Goal: Task Accomplishment & Management: Use online tool/utility

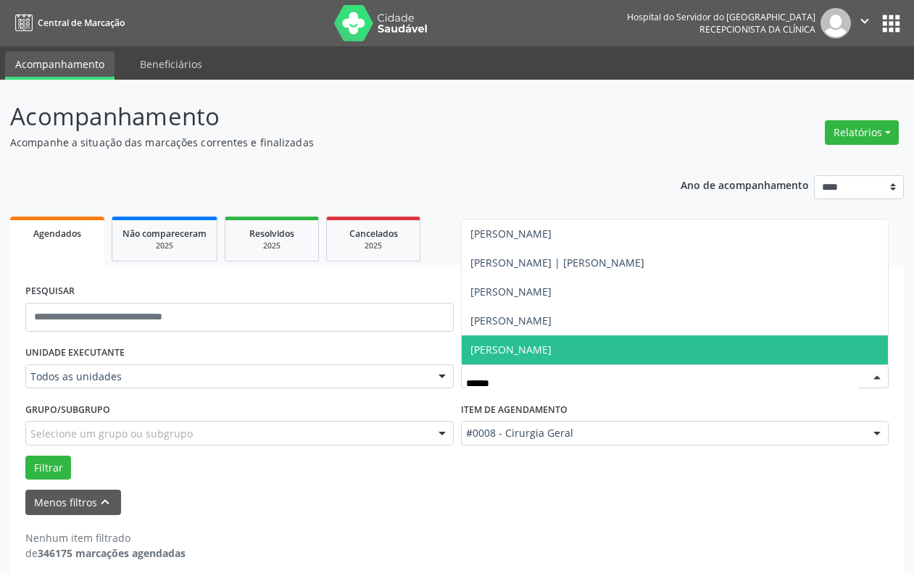
scroll to position [12, 0]
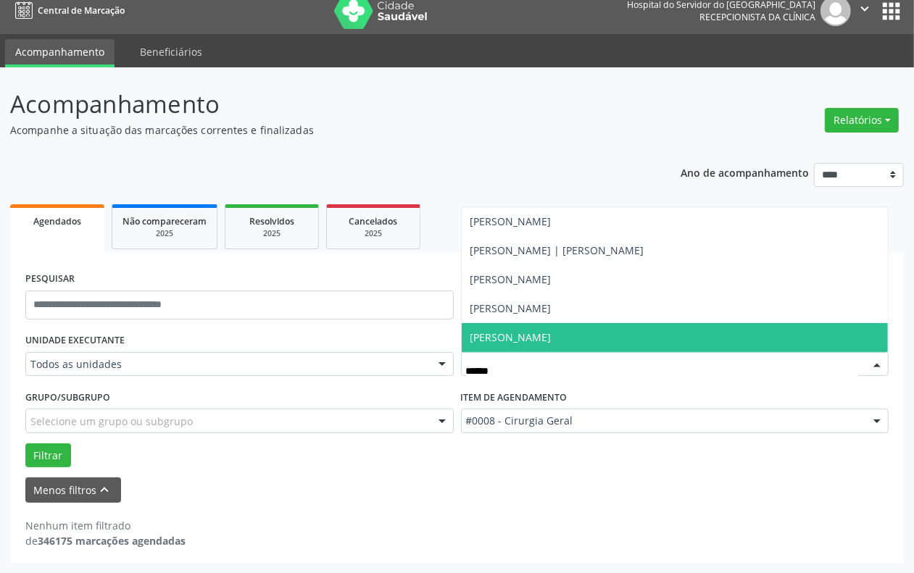
click at [493, 324] on span "[PERSON_NAME]" at bounding box center [674, 337] width 427 height 29
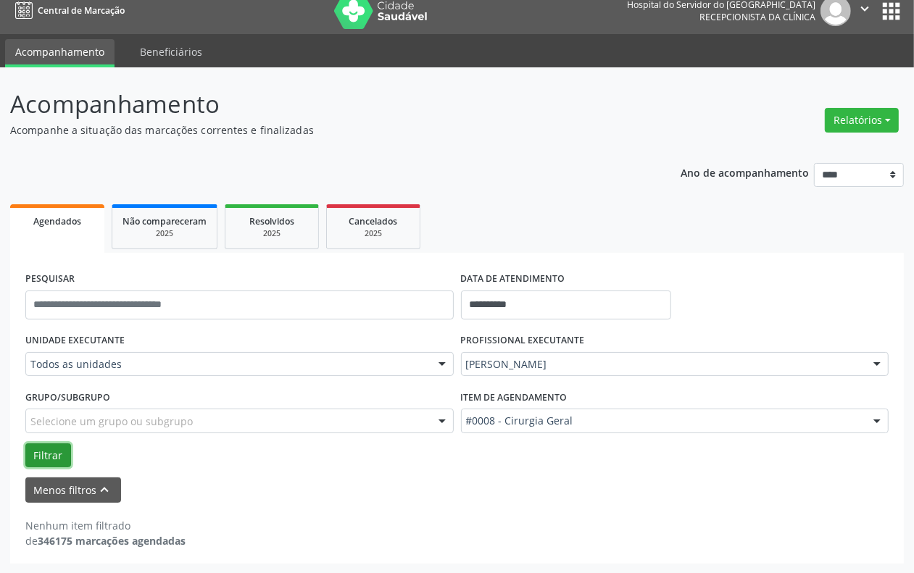
click at [41, 443] on button "Filtrar" at bounding box center [48, 455] width 46 height 25
click at [368, 15] on img at bounding box center [381, 11] width 94 height 36
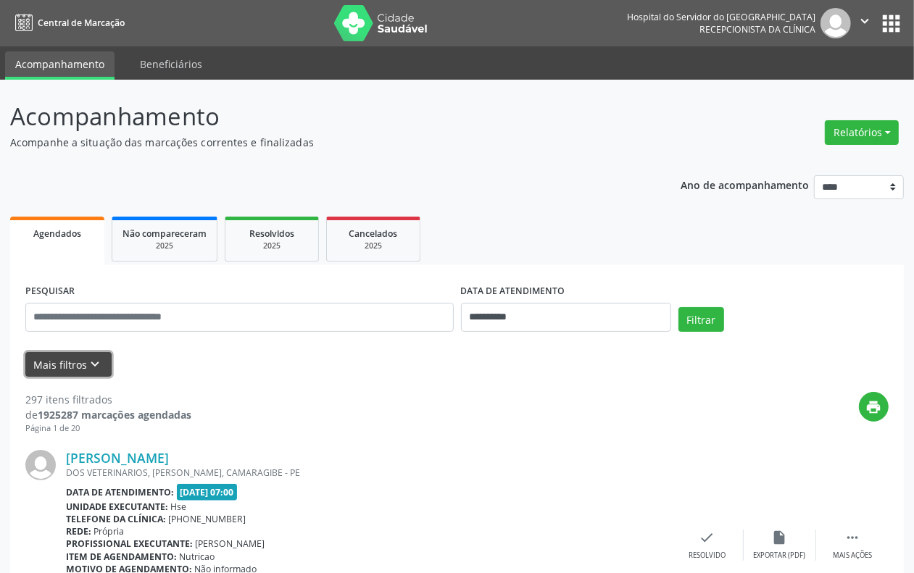
click at [85, 371] on button "Mais filtros keyboard_arrow_down" at bounding box center [68, 364] width 86 height 25
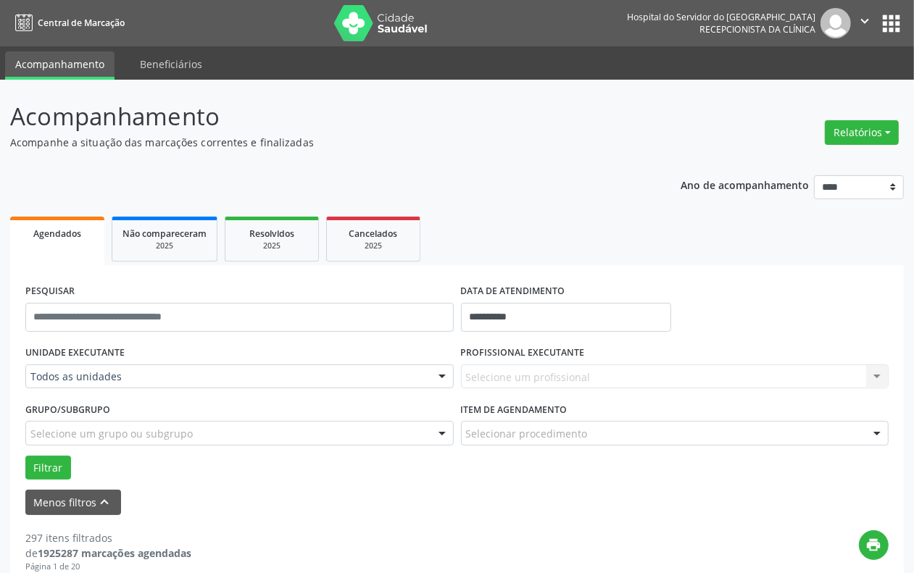
click at [107, 352] on label "UNIDADE EXECUTANTE" at bounding box center [74, 353] width 99 height 22
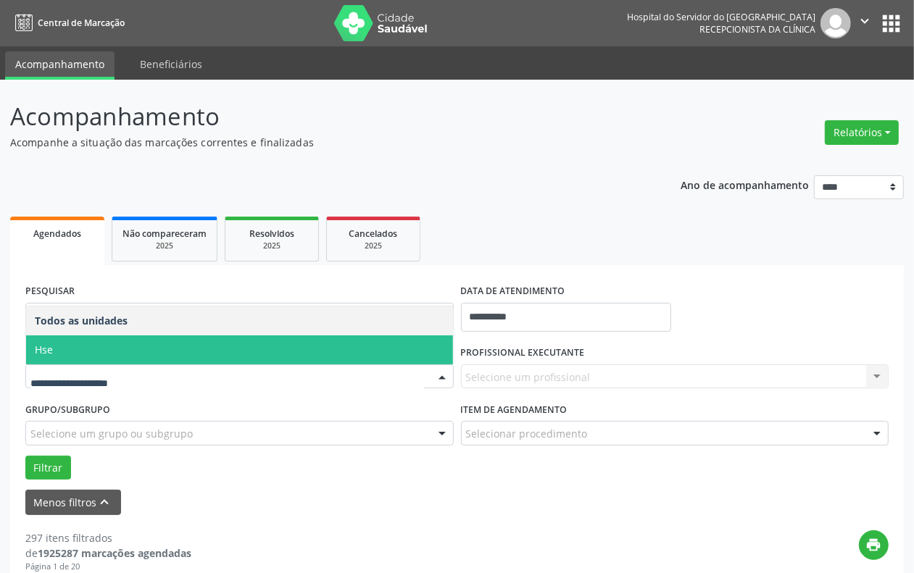
click at [91, 357] on span "Hse" at bounding box center [239, 349] width 427 height 29
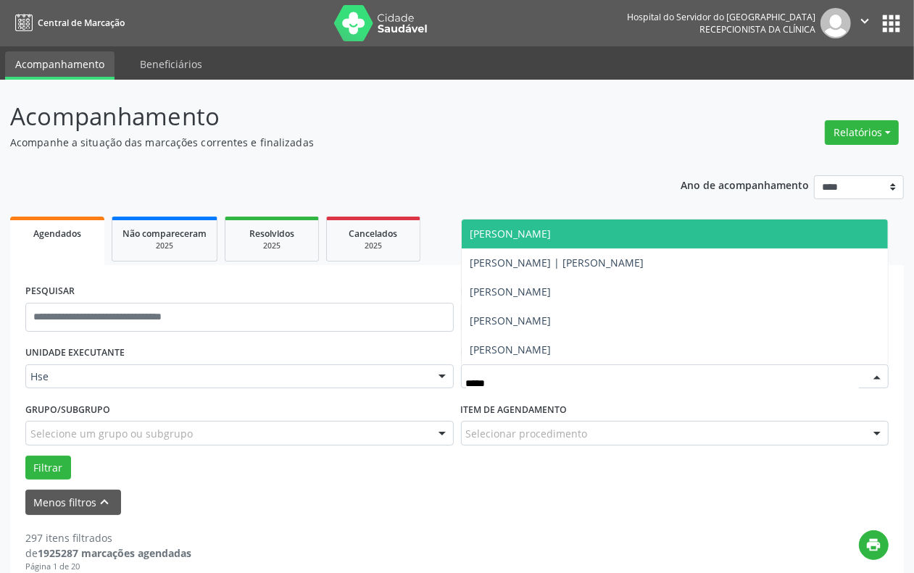
type input "******"
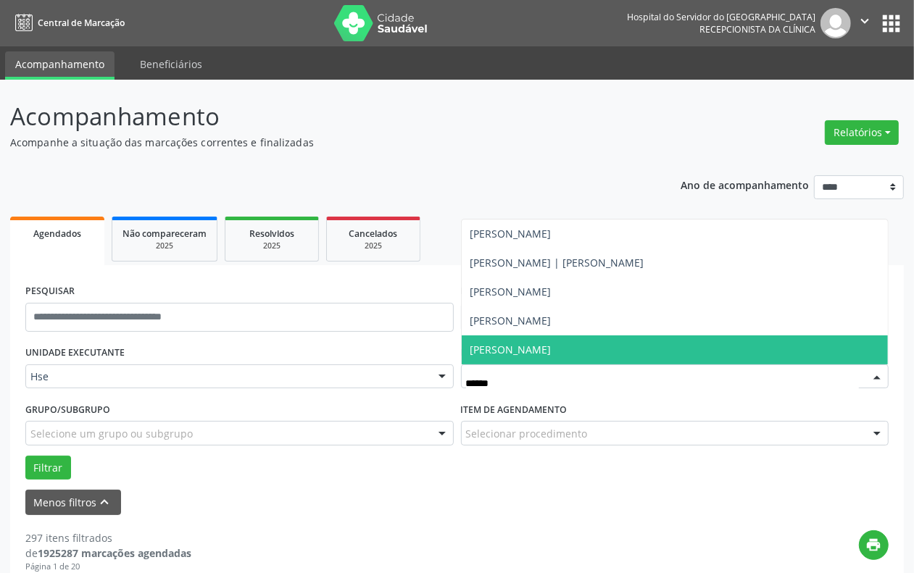
click at [547, 341] on span "[PERSON_NAME]" at bounding box center [674, 349] width 427 height 29
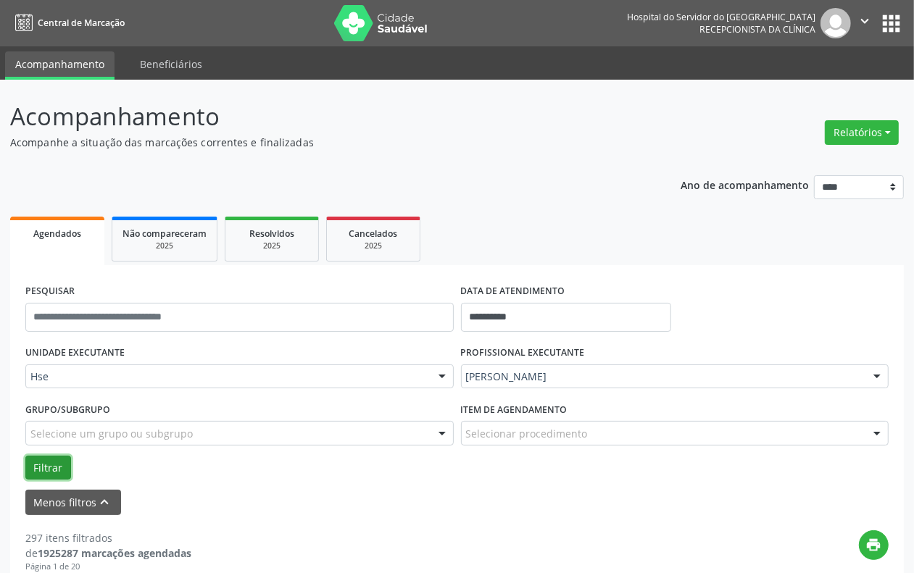
click at [35, 477] on button "Filtrar" at bounding box center [48, 468] width 46 height 25
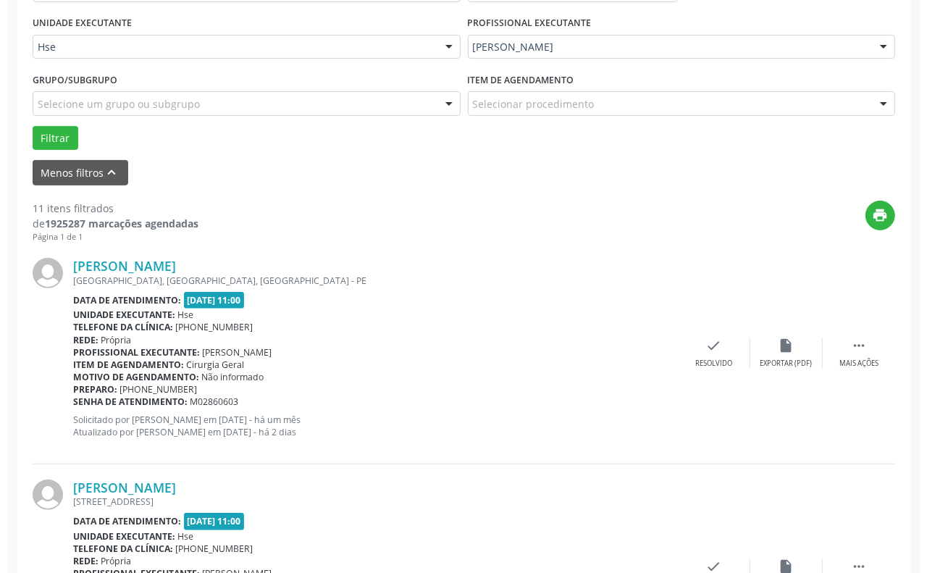
scroll to position [331, 0]
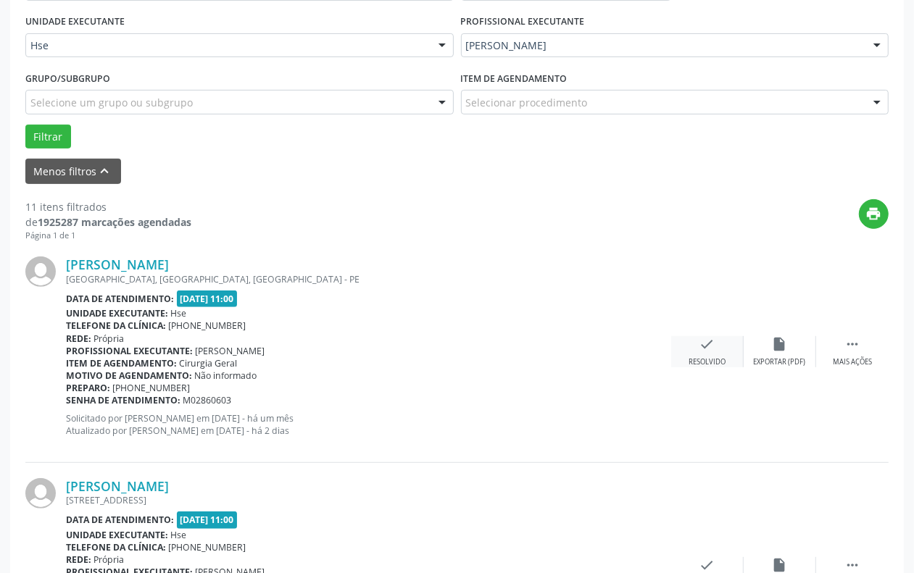
click at [698, 363] on div "Resolvido" at bounding box center [706, 362] width 37 height 10
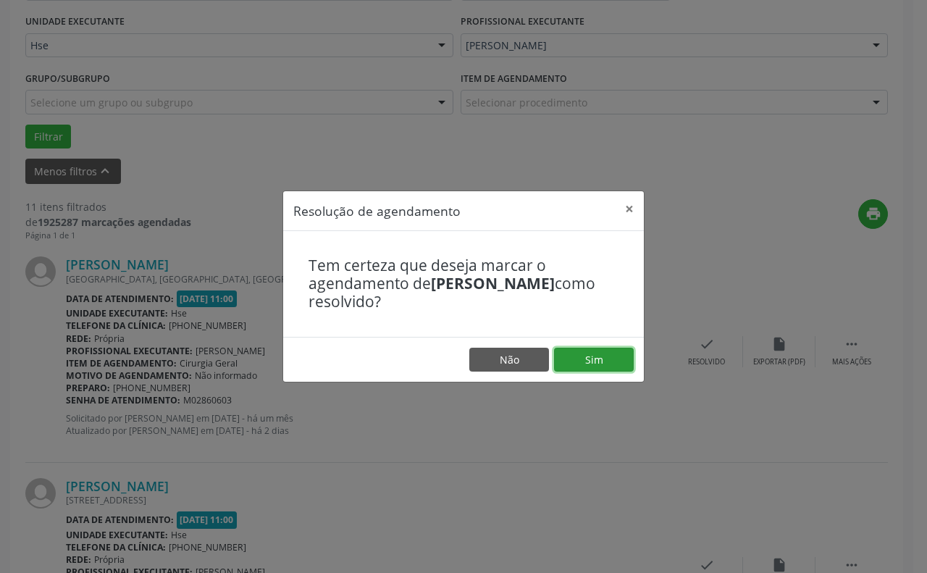
click at [611, 357] on button "Sim" at bounding box center [594, 360] width 80 height 25
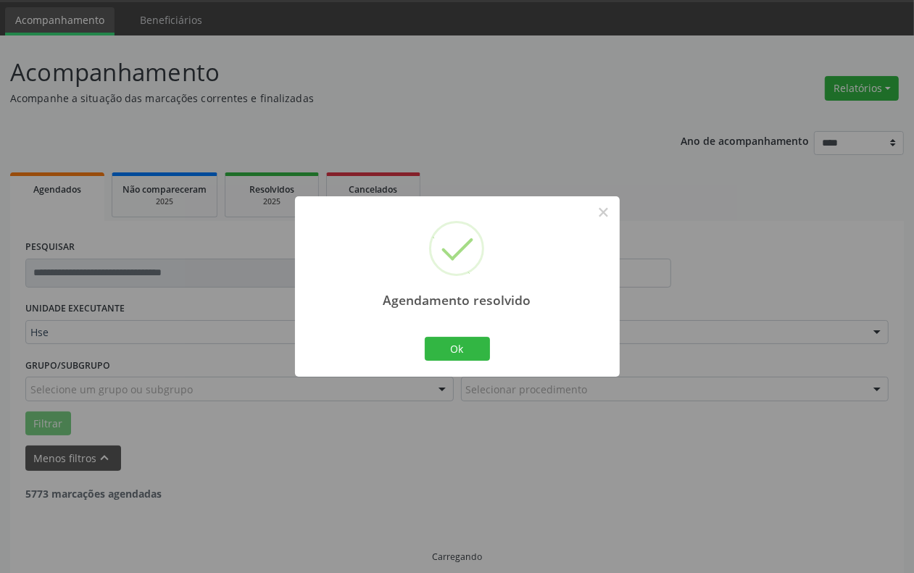
scroll to position [59, 0]
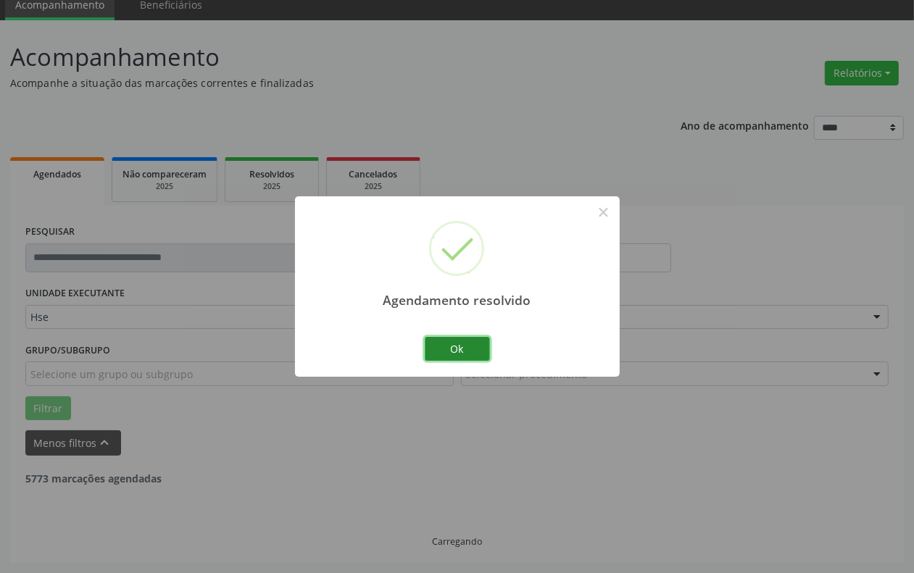
click at [447, 350] on button "Ok" at bounding box center [457, 349] width 65 height 25
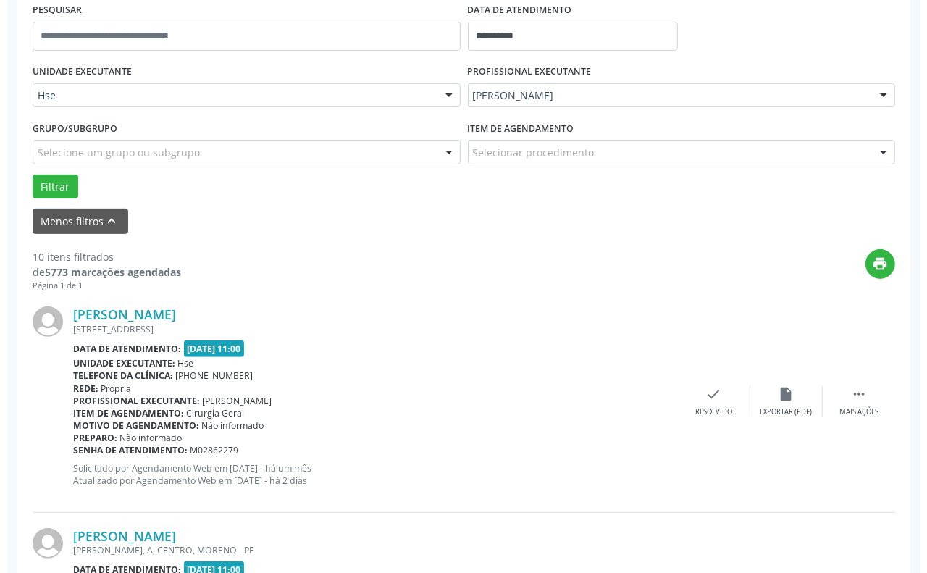
scroll to position [331, 0]
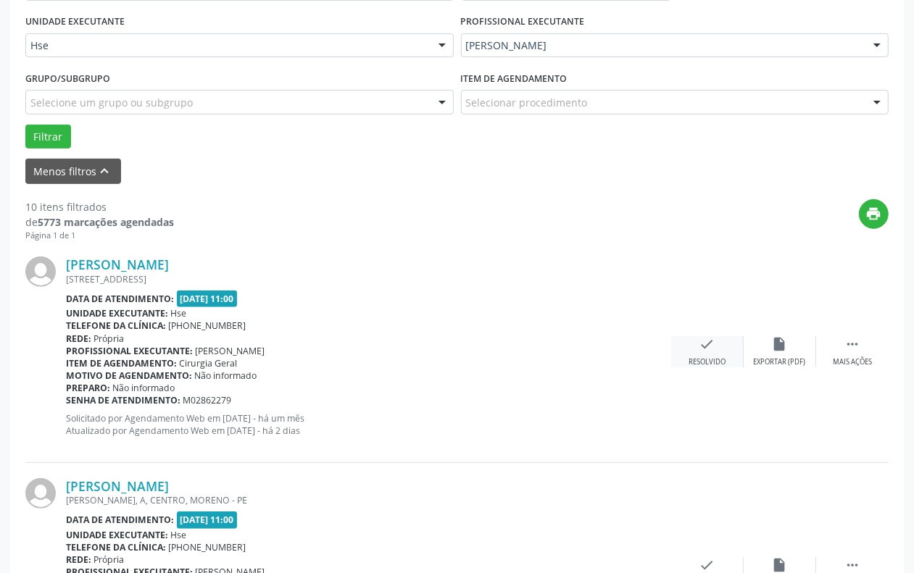
click at [701, 346] on icon "check" at bounding box center [707, 344] width 16 height 16
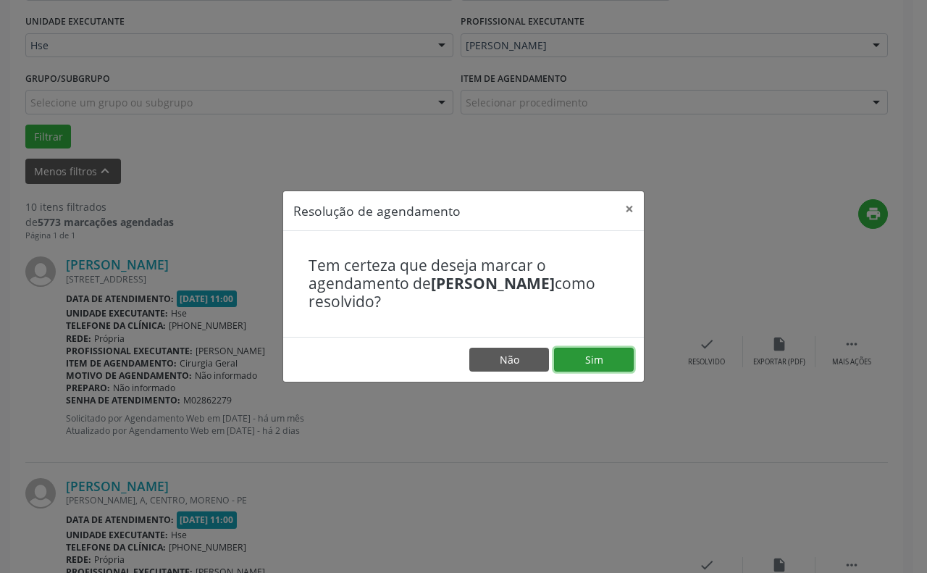
click at [607, 362] on button "Sim" at bounding box center [594, 360] width 80 height 25
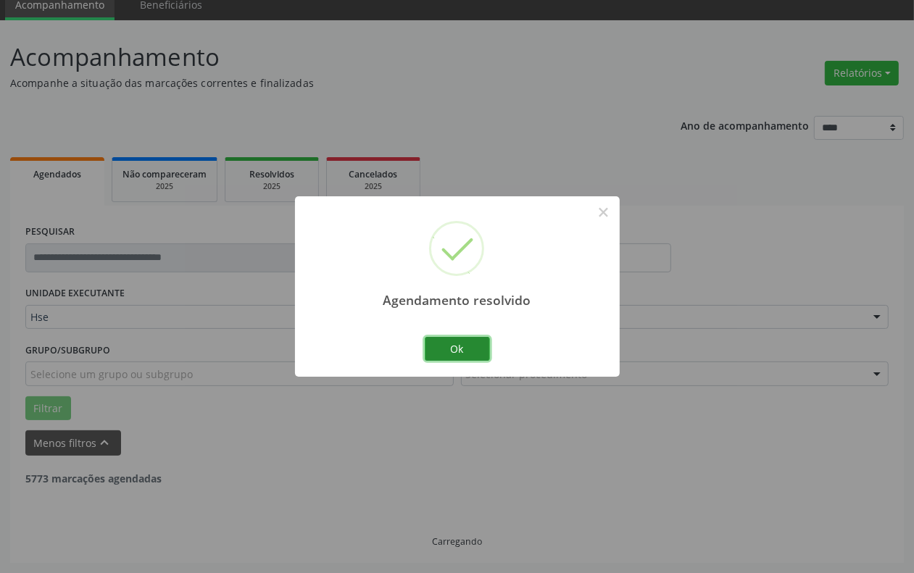
click at [460, 344] on button "Ok" at bounding box center [457, 349] width 65 height 25
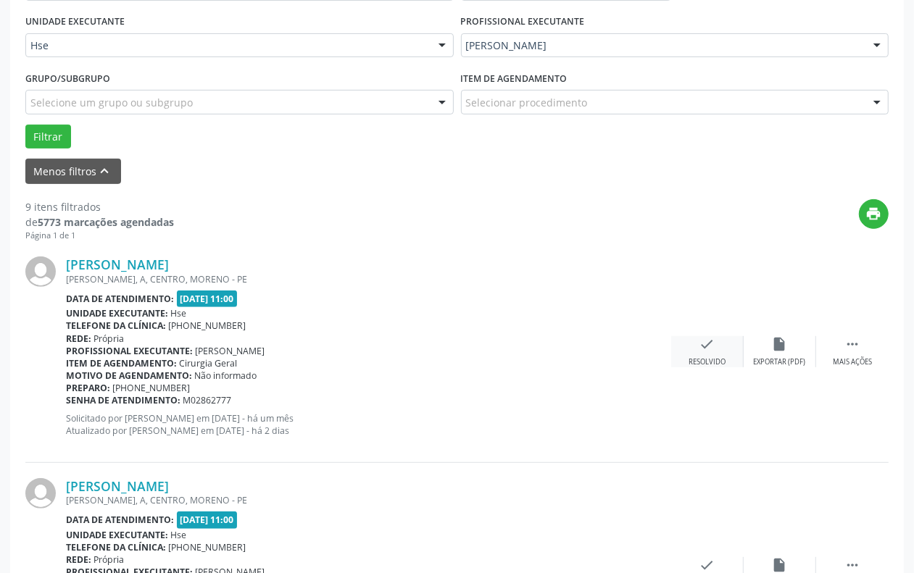
click at [703, 348] on icon "check" at bounding box center [707, 344] width 16 height 16
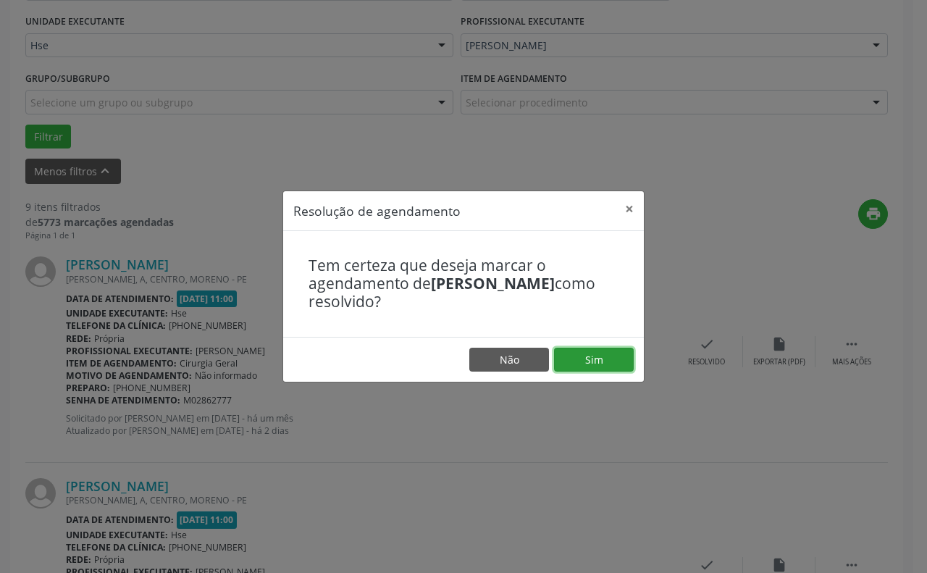
click at [587, 360] on button "Sim" at bounding box center [594, 360] width 80 height 25
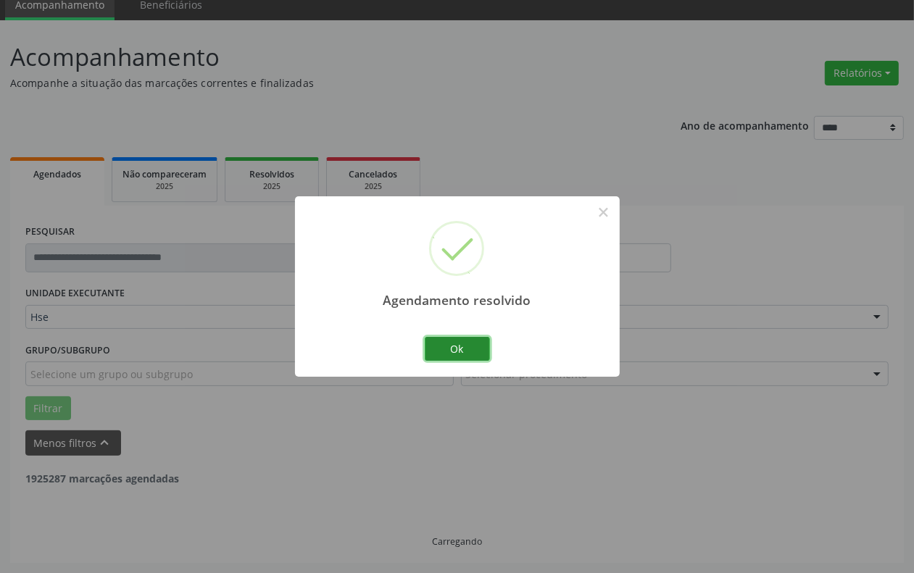
click at [446, 346] on button "Ok" at bounding box center [457, 349] width 65 height 25
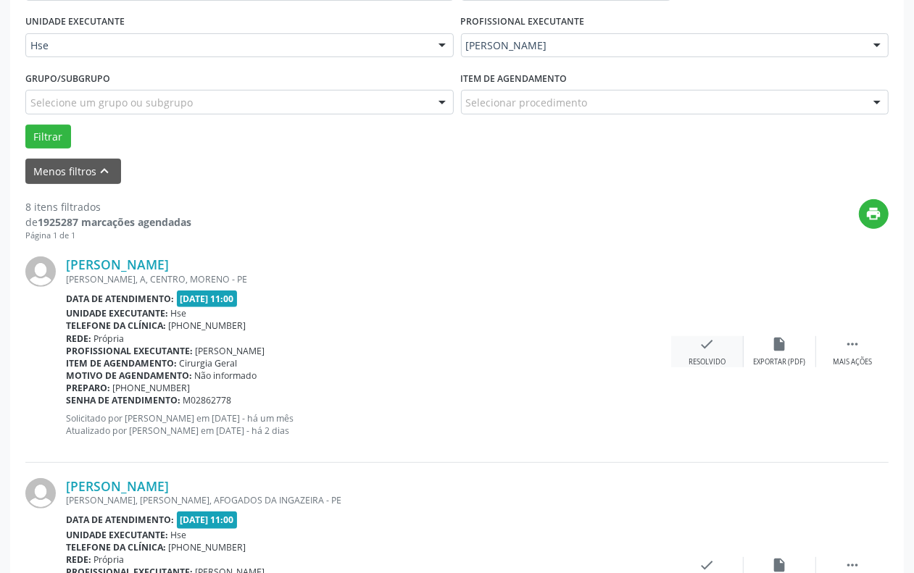
click at [714, 366] on div "Resolvido" at bounding box center [706, 362] width 37 height 10
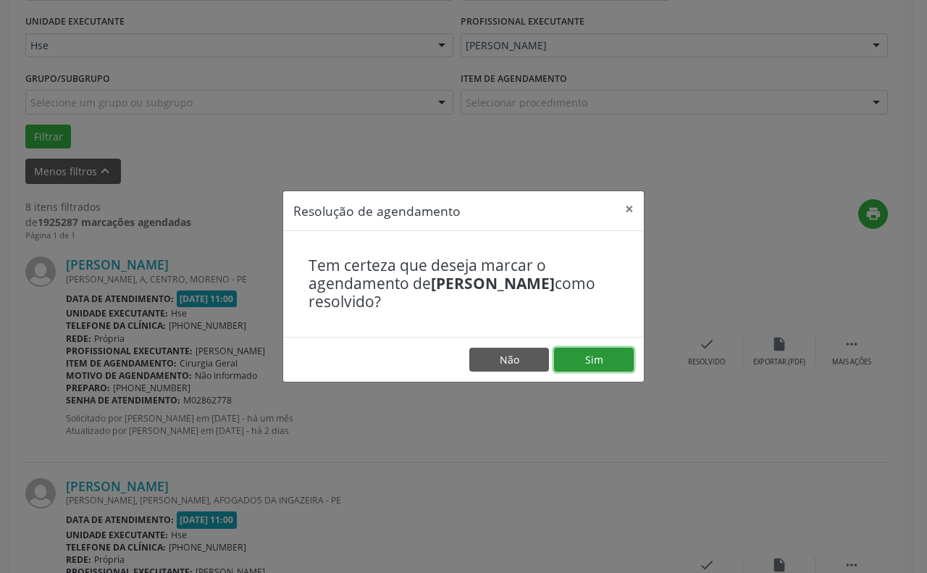
click at [588, 357] on button "Sim" at bounding box center [594, 360] width 80 height 25
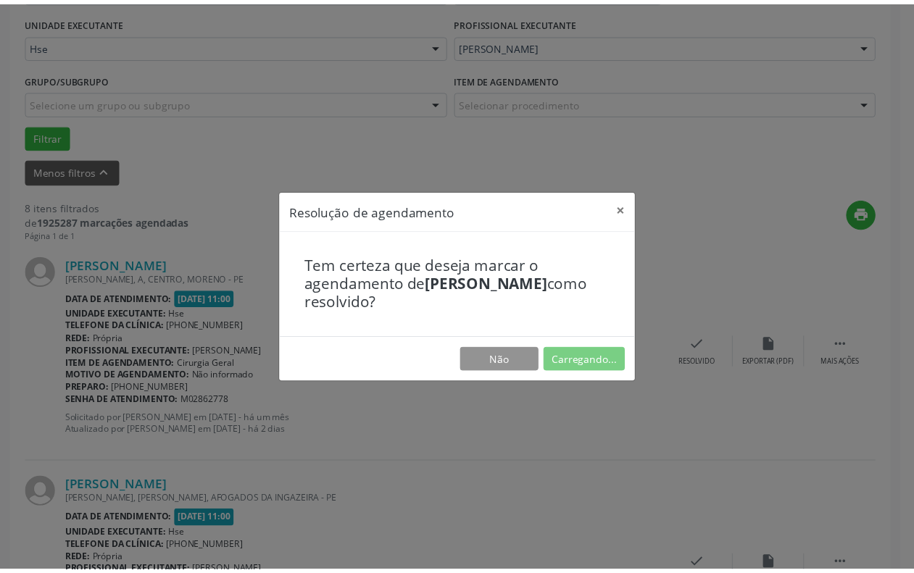
scroll to position [44, 0]
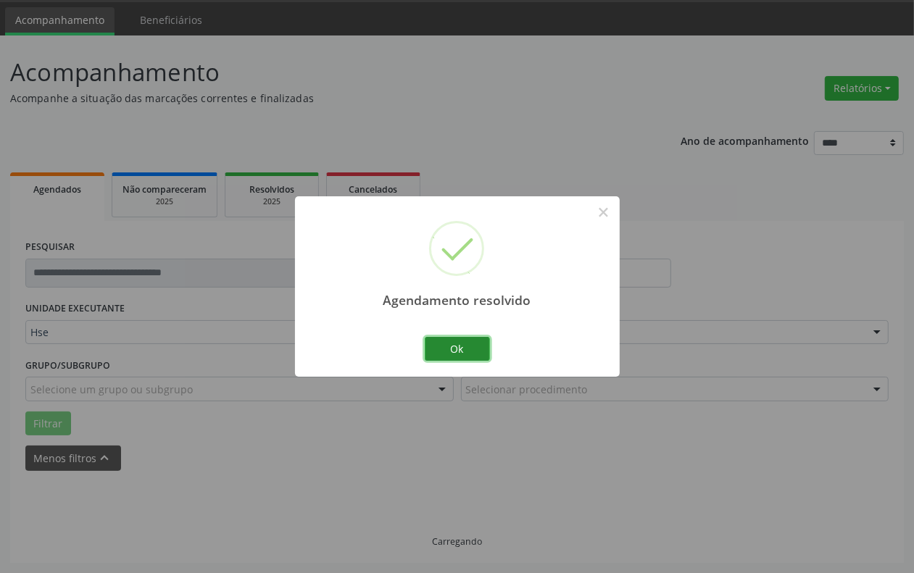
click at [457, 346] on button "Ok" at bounding box center [457, 349] width 65 height 25
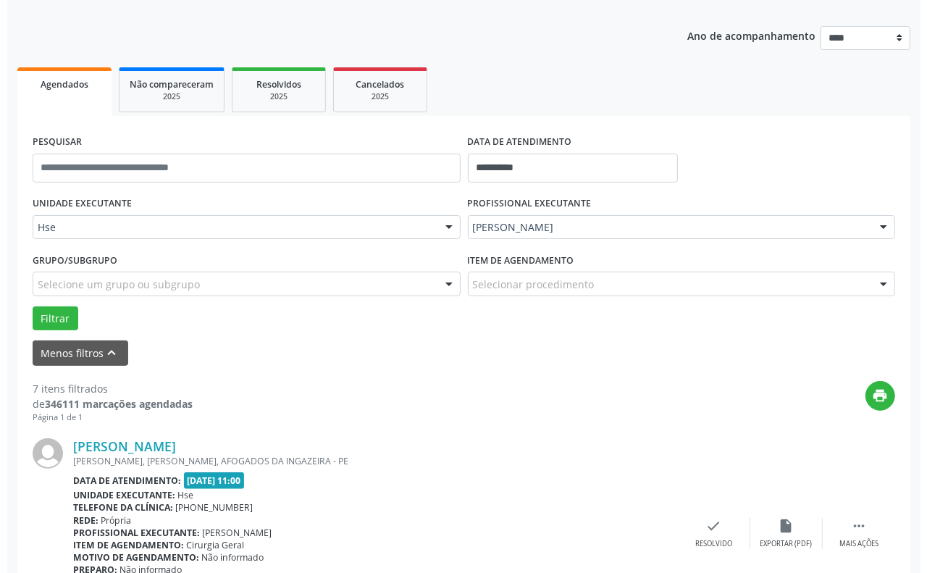
scroll to position [316, 0]
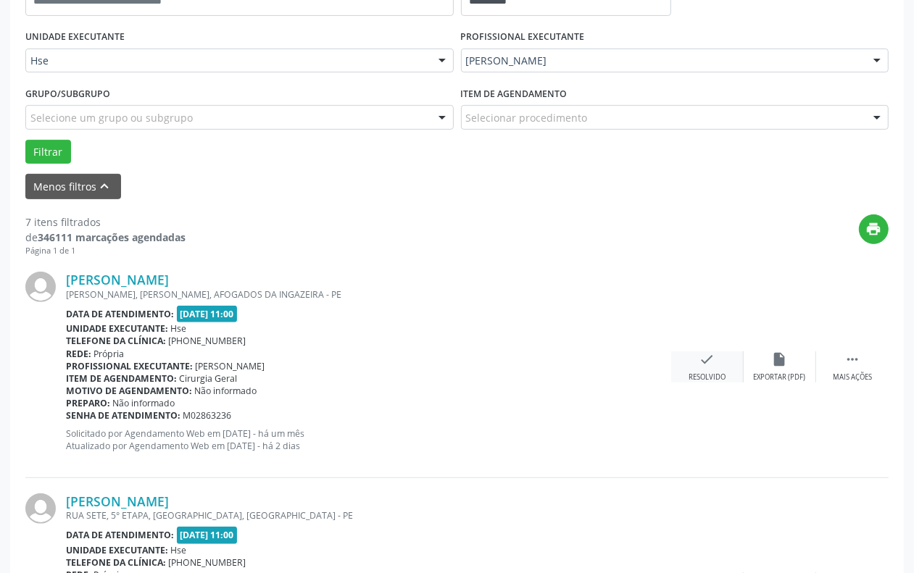
click at [701, 364] on icon "check" at bounding box center [707, 359] width 16 height 16
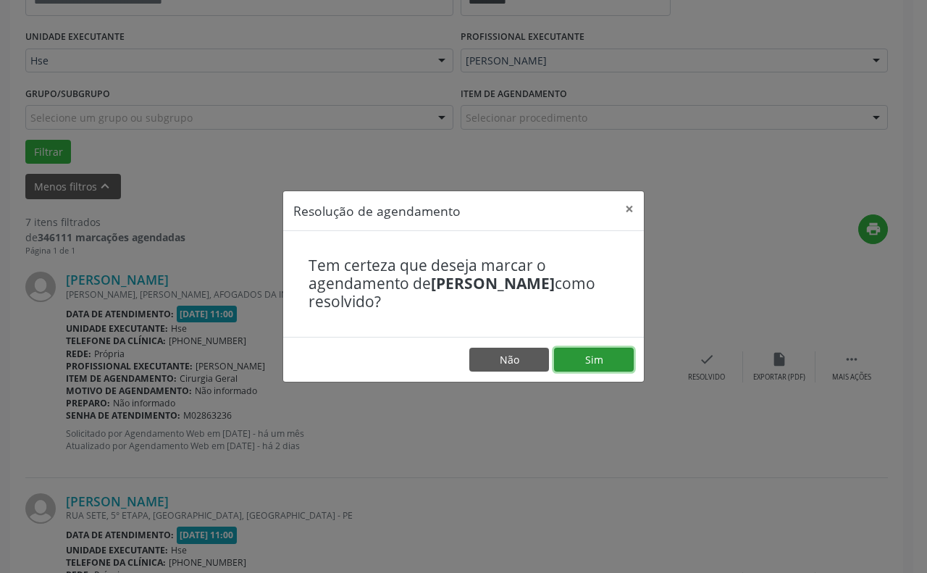
click at [598, 360] on button "Sim" at bounding box center [594, 360] width 80 height 25
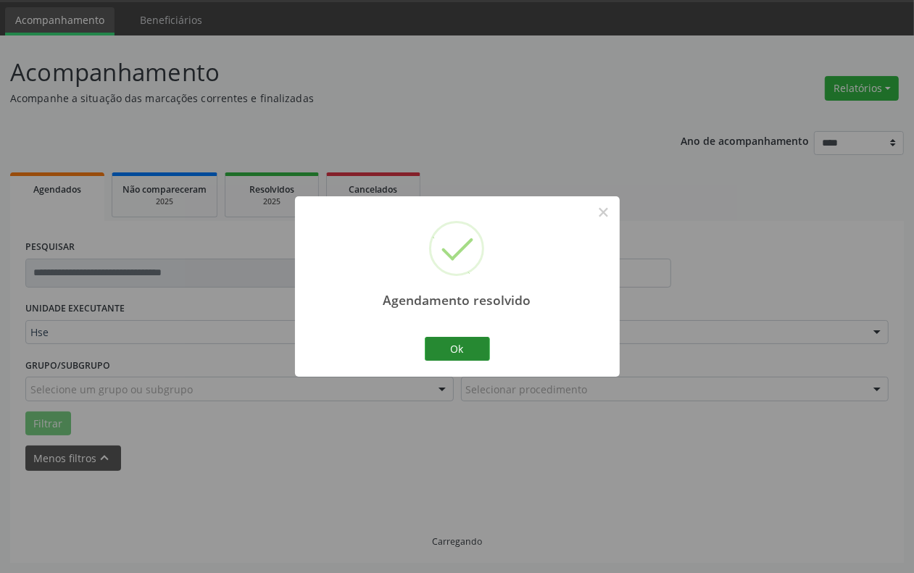
scroll to position [59, 0]
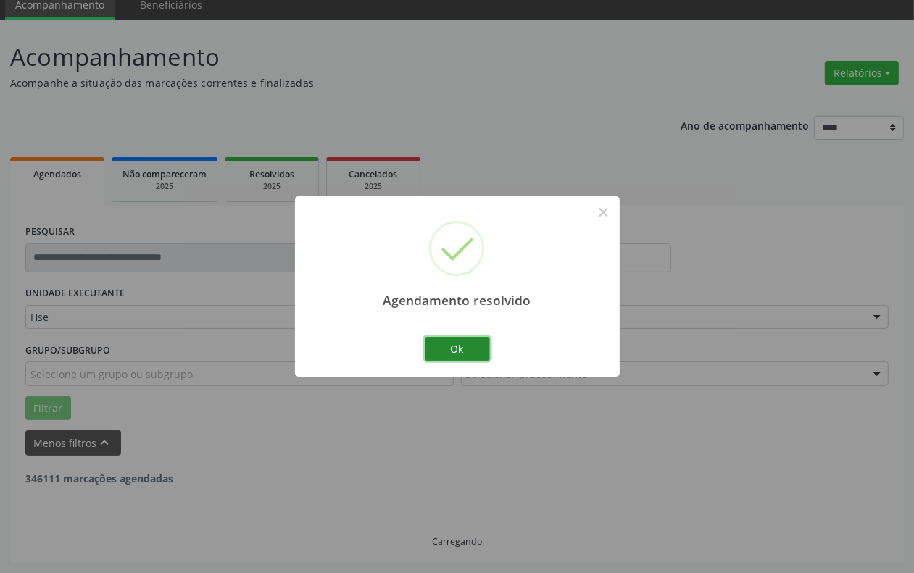
click at [461, 342] on button "Ok" at bounding box center [457, 349] width 65 height 25
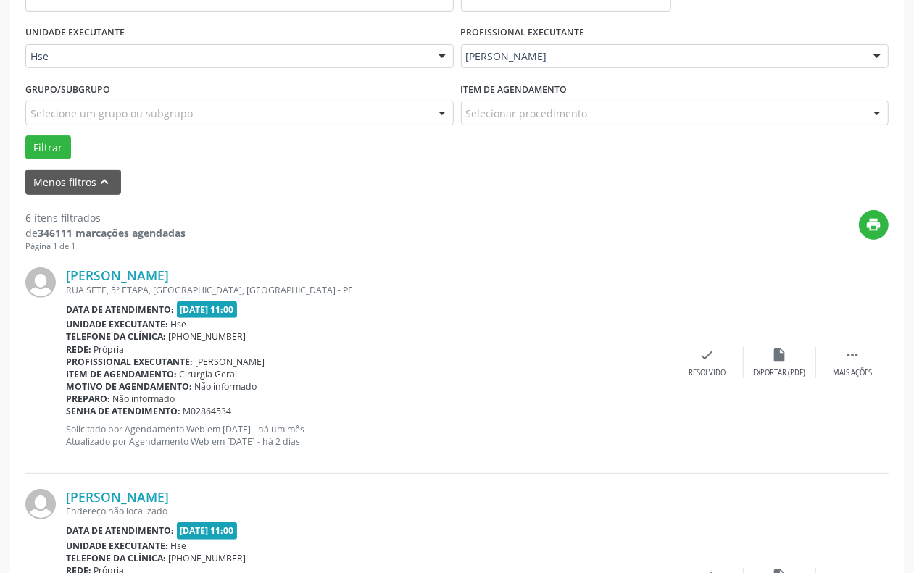
scroll to position [331, 0]
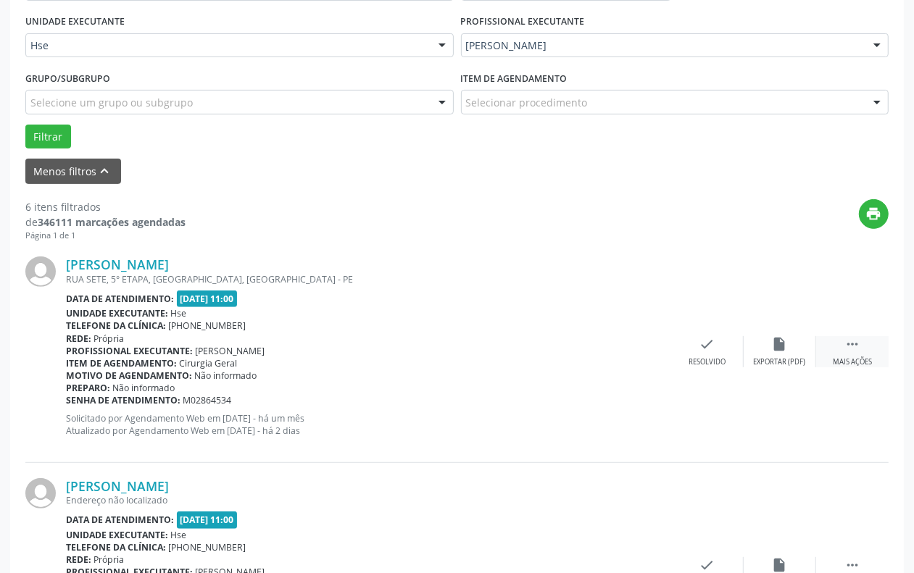
click at [858, 357] on div "Mais ações" at bounding box center [851, 362] width 39 height 10
click at [773, 346] on icon "alarm_off" at bounding box center [780, 344] width 16 height 16
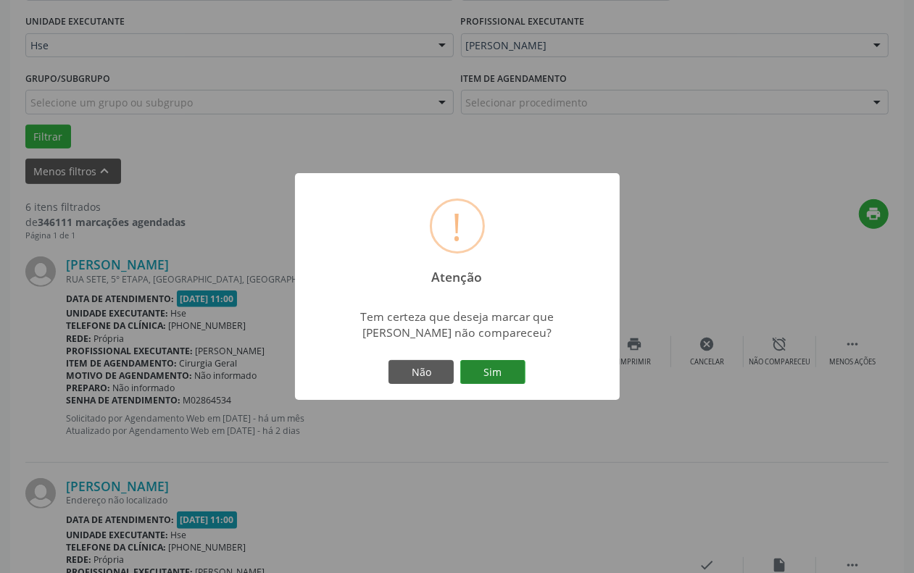
click at [500, 371] on button "Sim" at bounding box center [492, 372] width 65 height 25
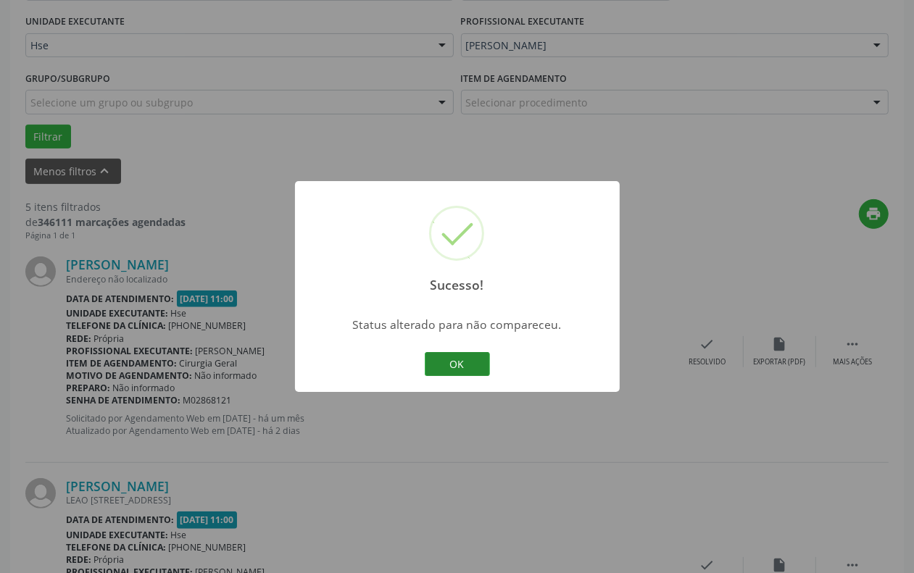
click at [457, 362] on button "OK" at bounding box center [457, 364] width 65 height 25
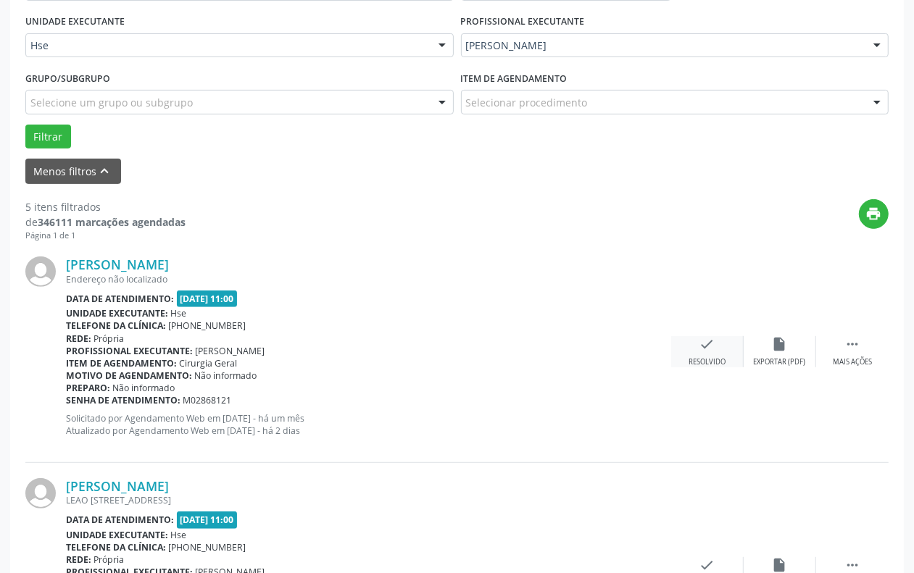
click at [699, 348] on icon "check" at bounding box center [707, 344] width 16 height 16
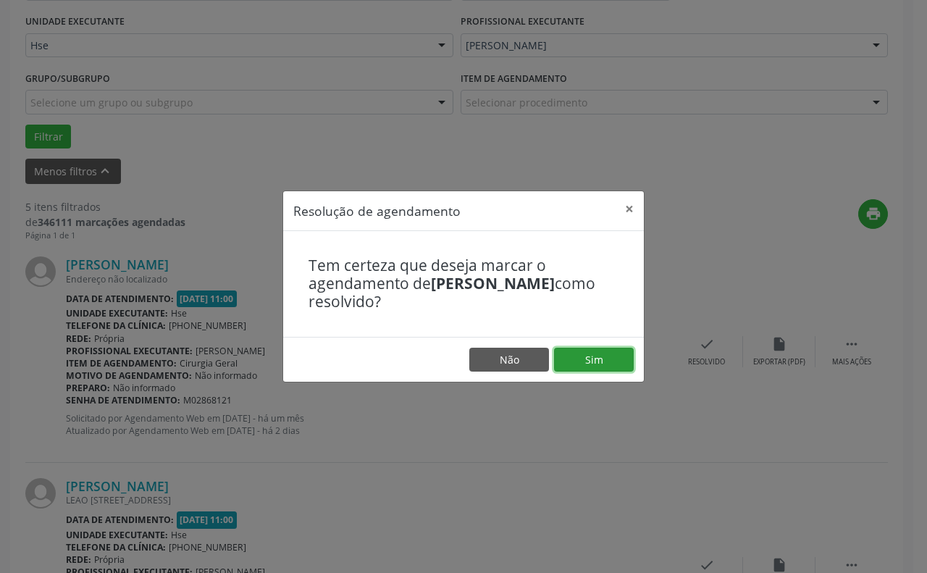
click at [583, 355] on button "Sim" at bounding box center [594, 360] width 80 height 25
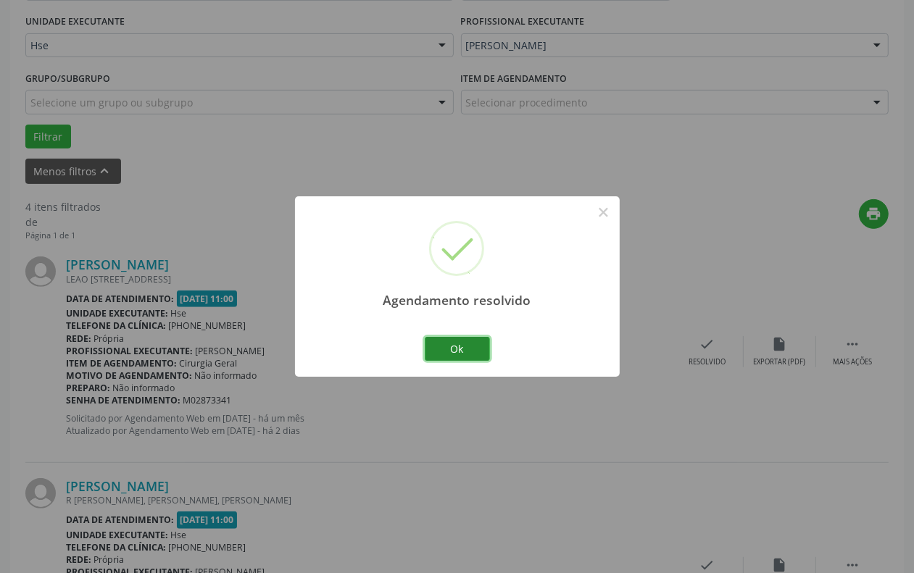
click at [450, 348] on button "Ok" at bounding box center [457, 349] width 65 height 25
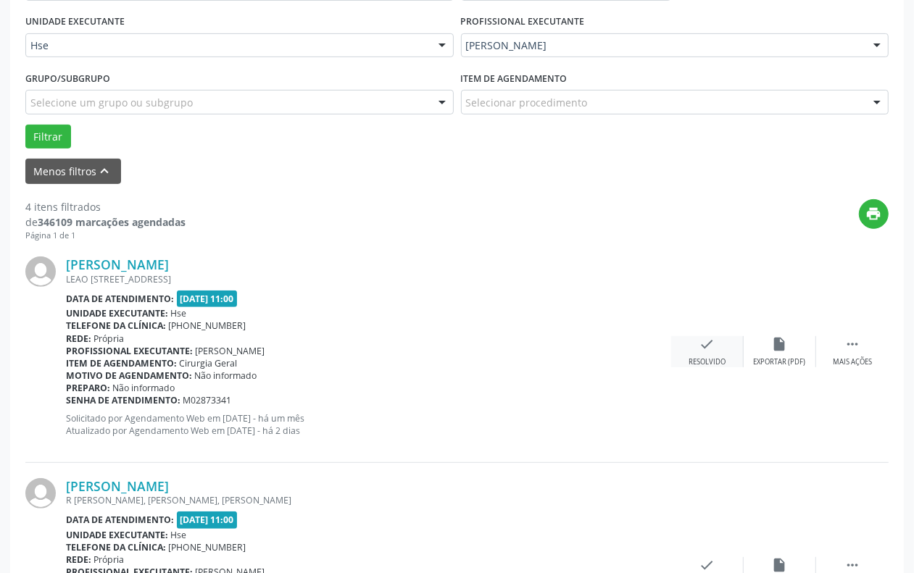
click at [711, 348] on icon "check" at bounding box center [707, 344] width 16 height 16
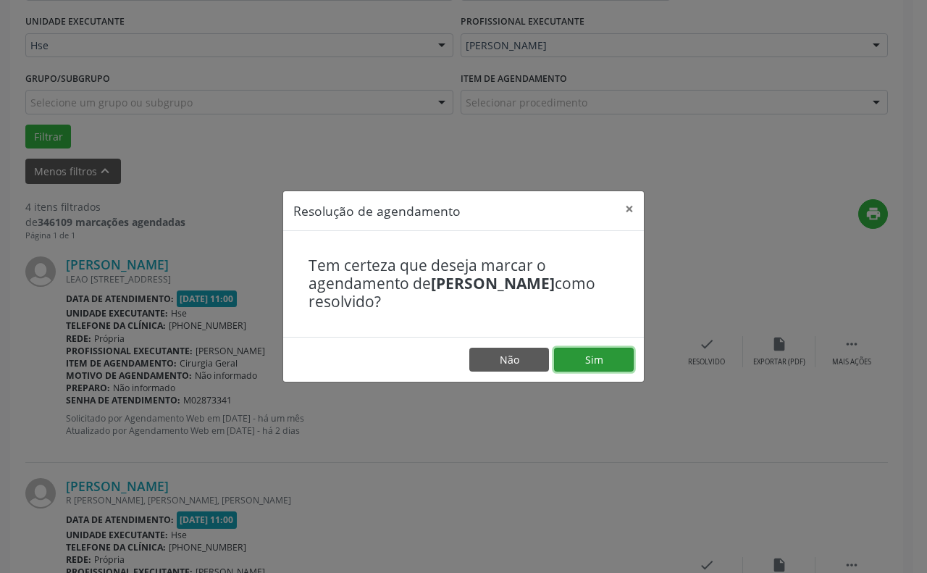
click at [600, 354] on button "Sim" at bounding box center [594, 360] width 80 height 25
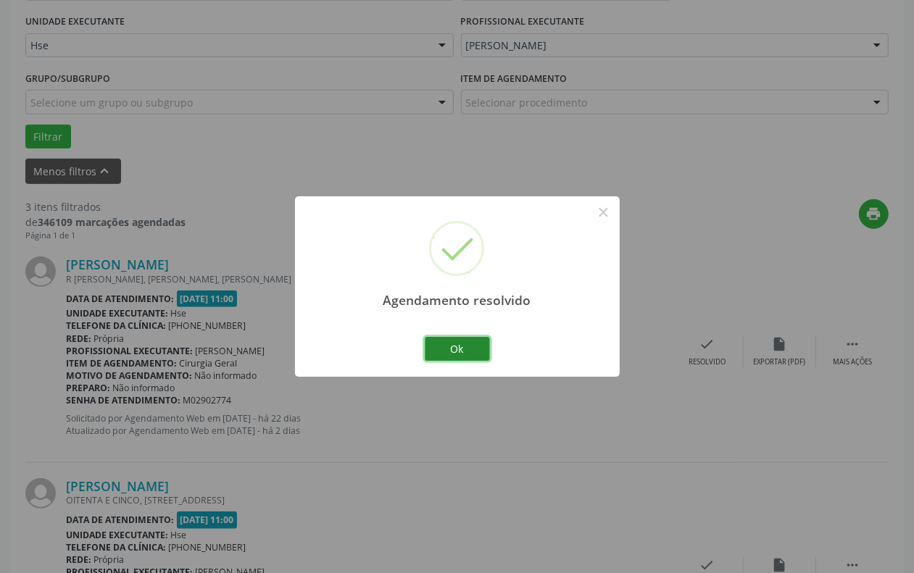
click at [465, 352] on button "Ok" at bounding box center [457, 349] width 65 height 25
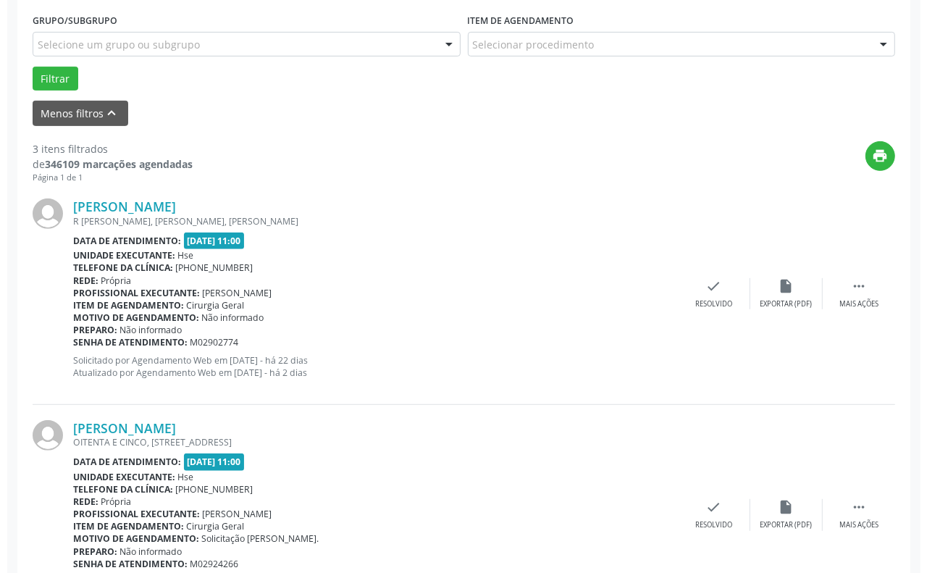
scroll to position [512, 0]
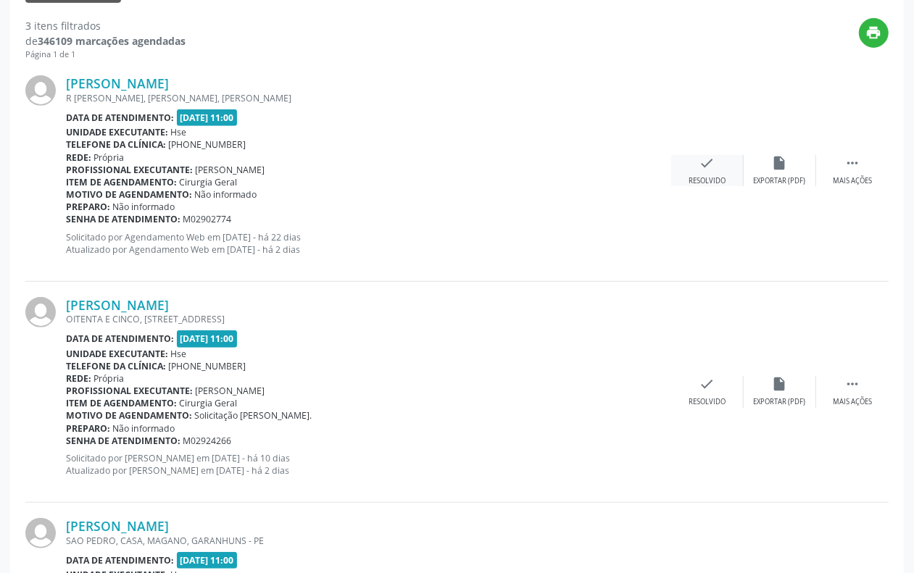
click at [701, 176] on div "Resolvido" at bounding box center [706, 181] width 37 height 10
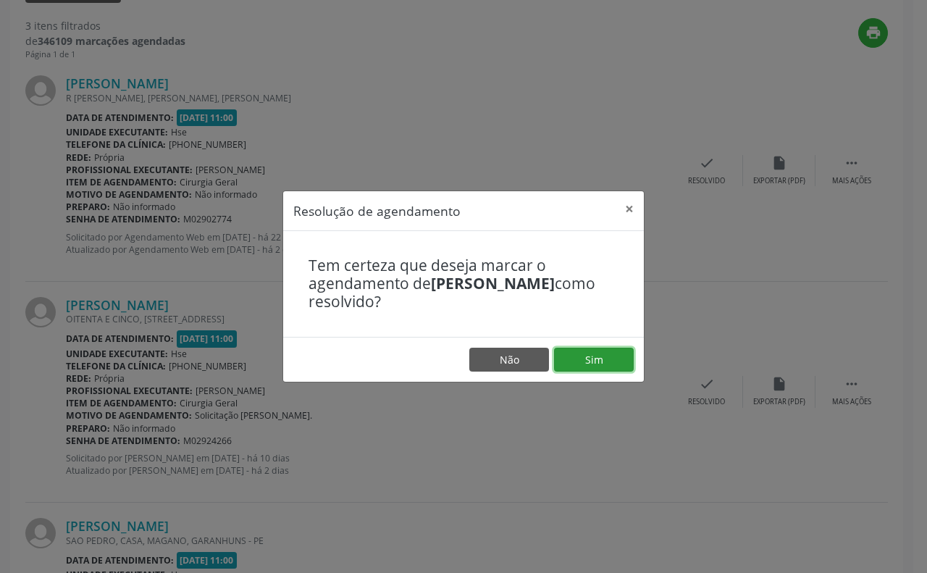
click at [599, 350] on button "Sim" at bounding box center [594, 360] width 80 height 25
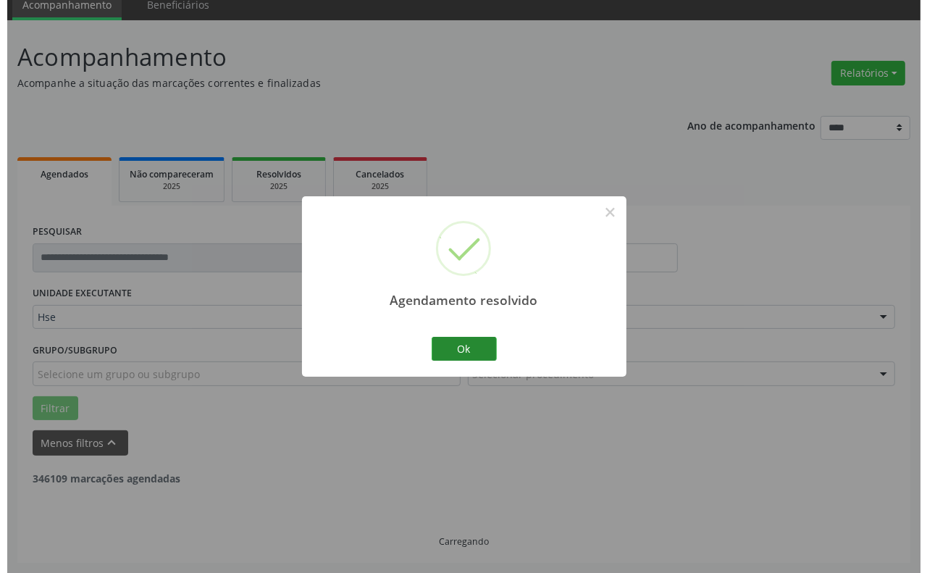
scroll to position [466, 0]
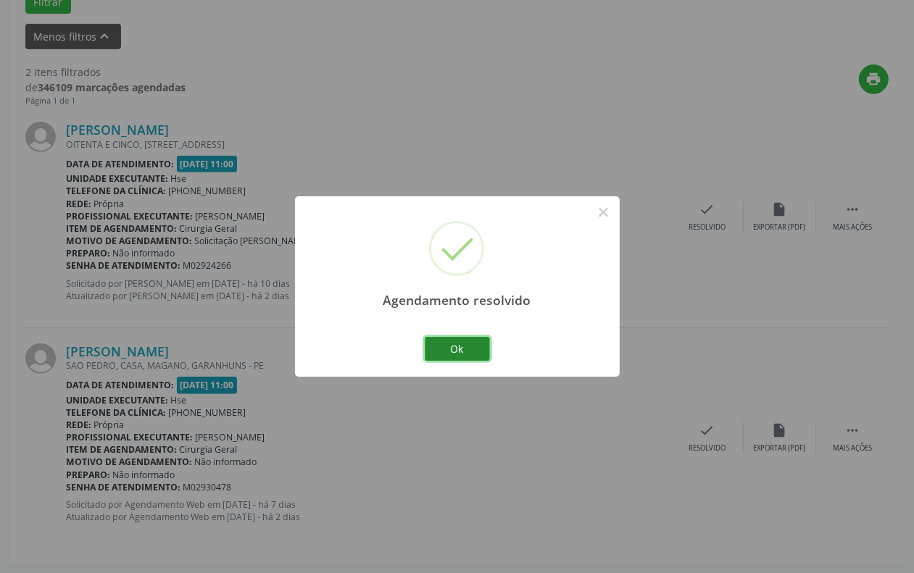
click at [447, 348] on button "Ok" at bounding box center [457, 349] width 65 height 25
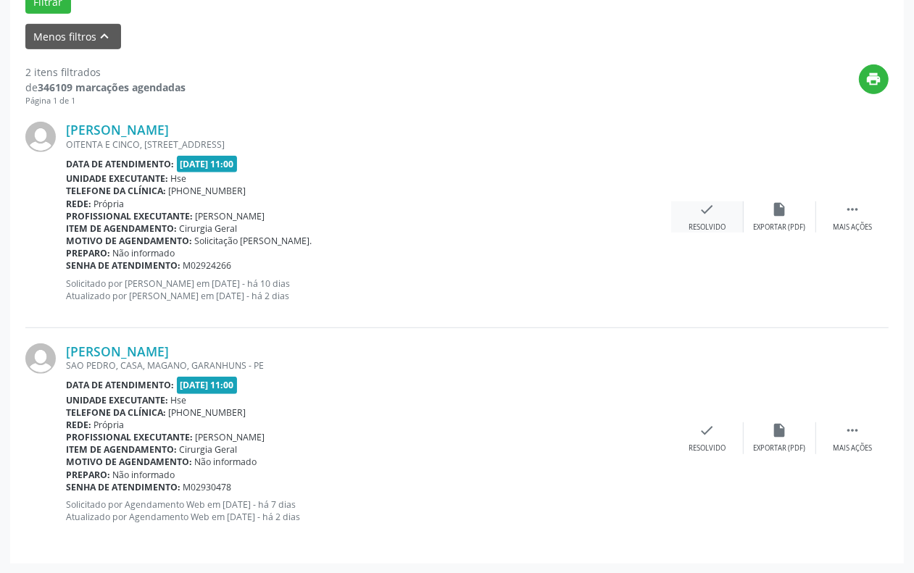
click at [703, 214] on icon "check" at bounding box center [707, 209] width 16 height 16
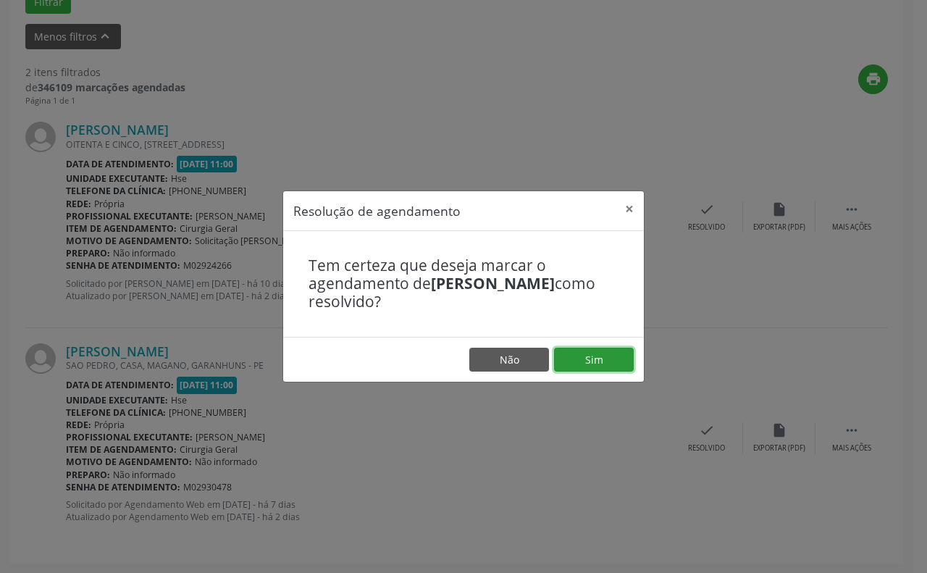
click at [588, 362] on button "Sim" at bounding box center [594, 360] width 80 height 25
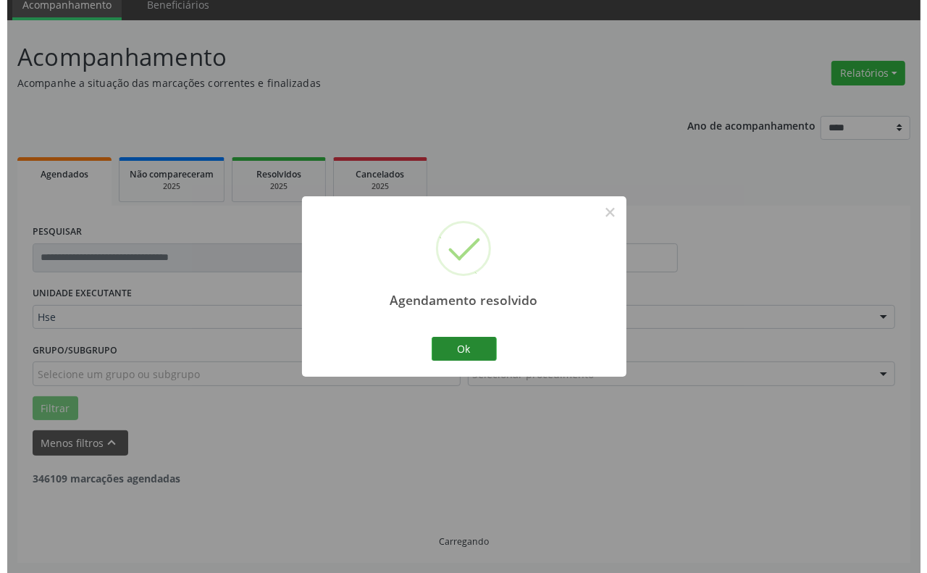
scroll to position [245, 0]
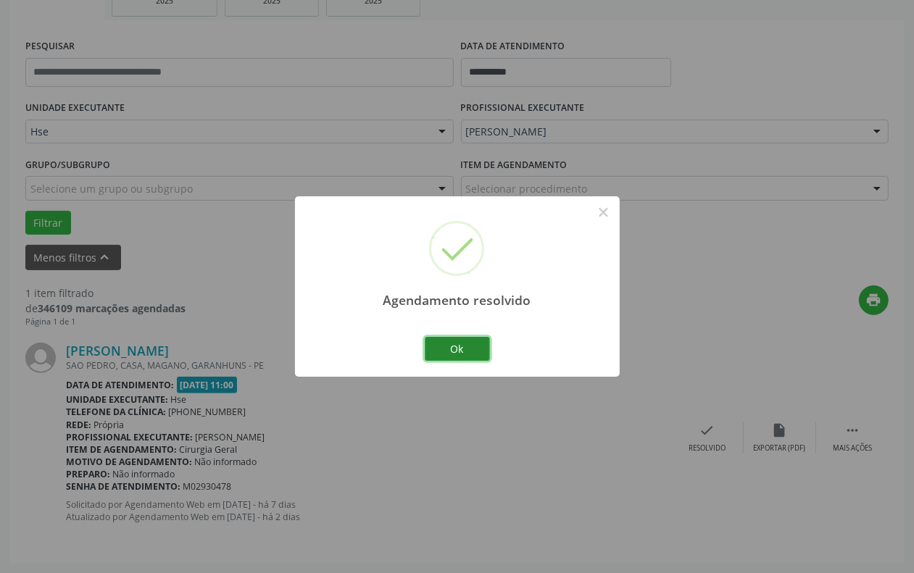
click at [454, 346] on button "Ok" at bounding box center [457, 349] width 65 height 25
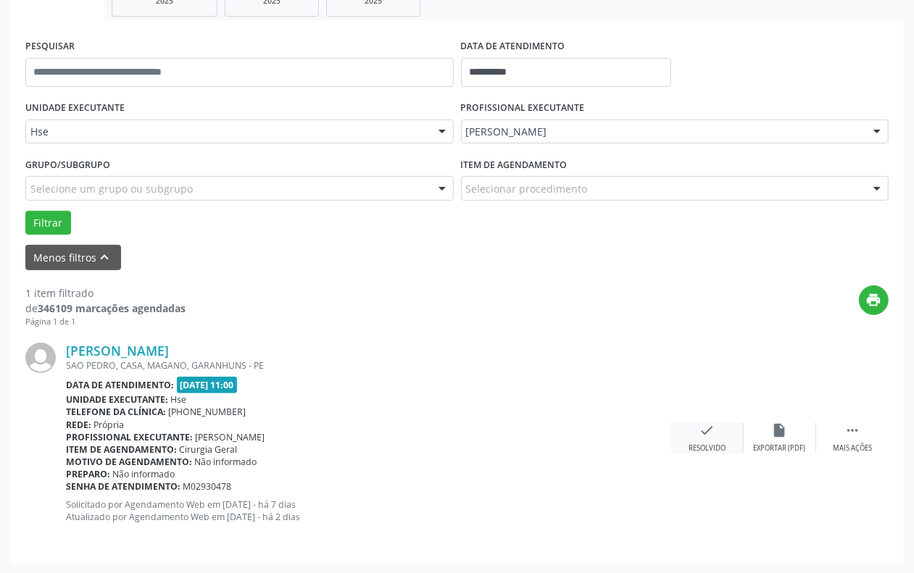
click at [703, 446] on div "Resolvido" at bounding box center [706, 448] width 37 height 10
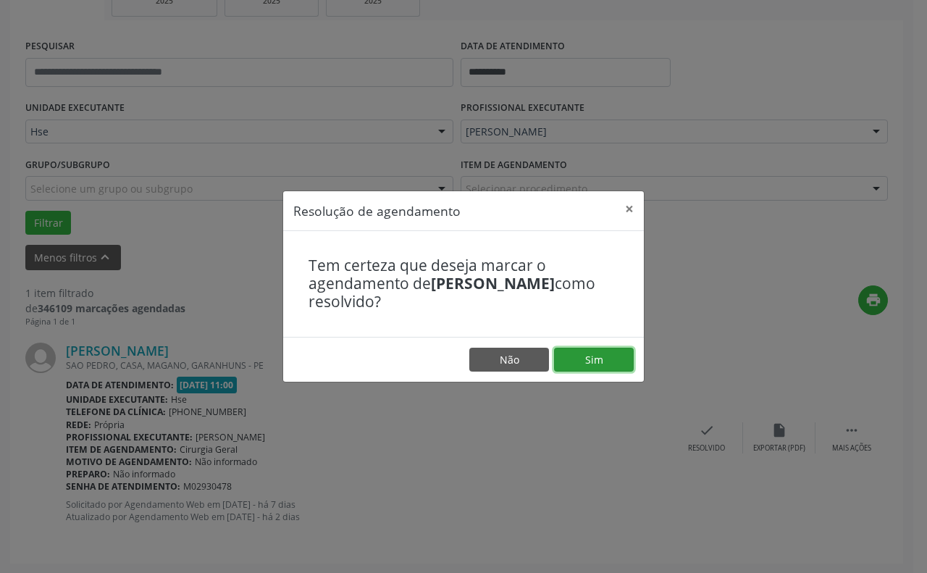
click at [595, 359] on button "Sim" at bounding box center [594, 360] width 80 height 25
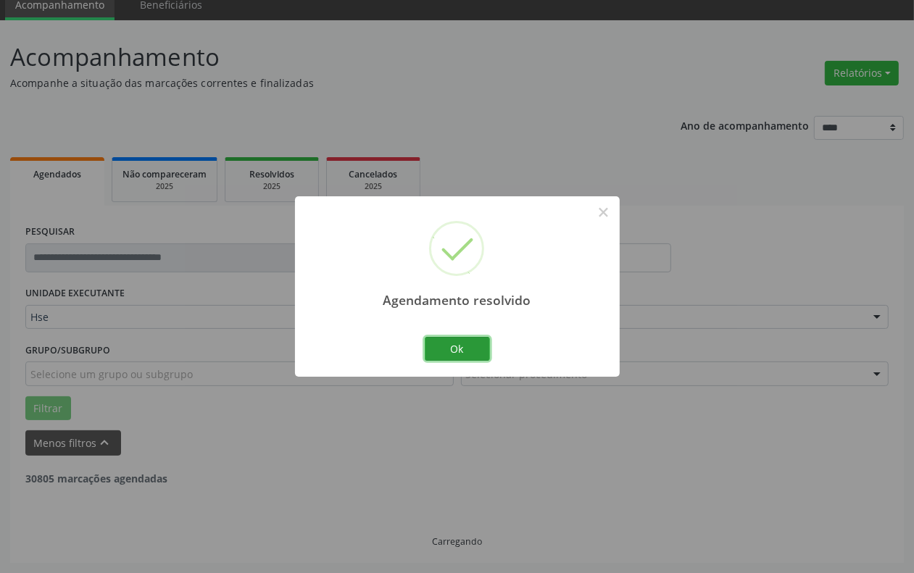
drag, startPoint x: 451, startPoint y: 337, endPoint x: 460, endPoint y: 335, distance: 9.5
click at [451, 337] on button "Ok" at bounding box center [457, 349] width 65 height 25
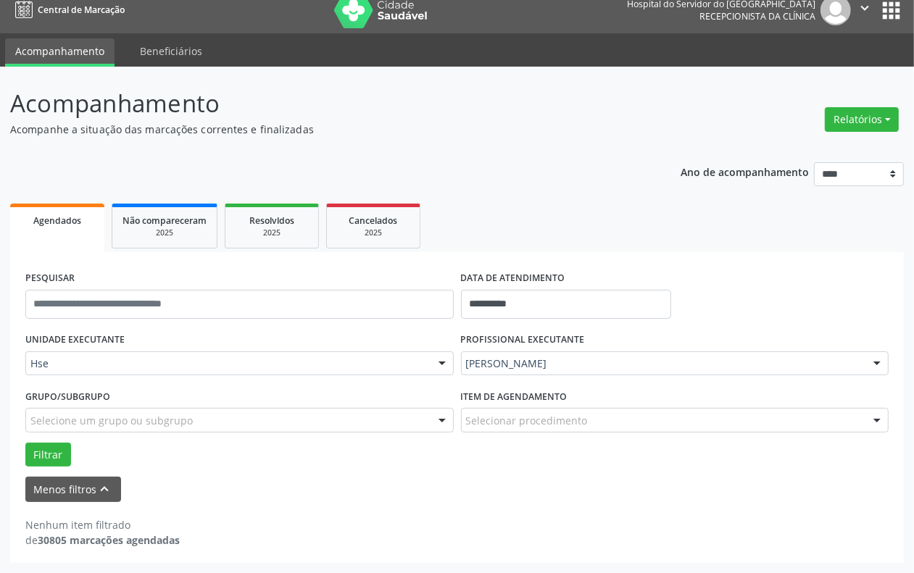
scroll to position [12, 0]
